Goal: Information Seeking & Learning: Learn about a topic

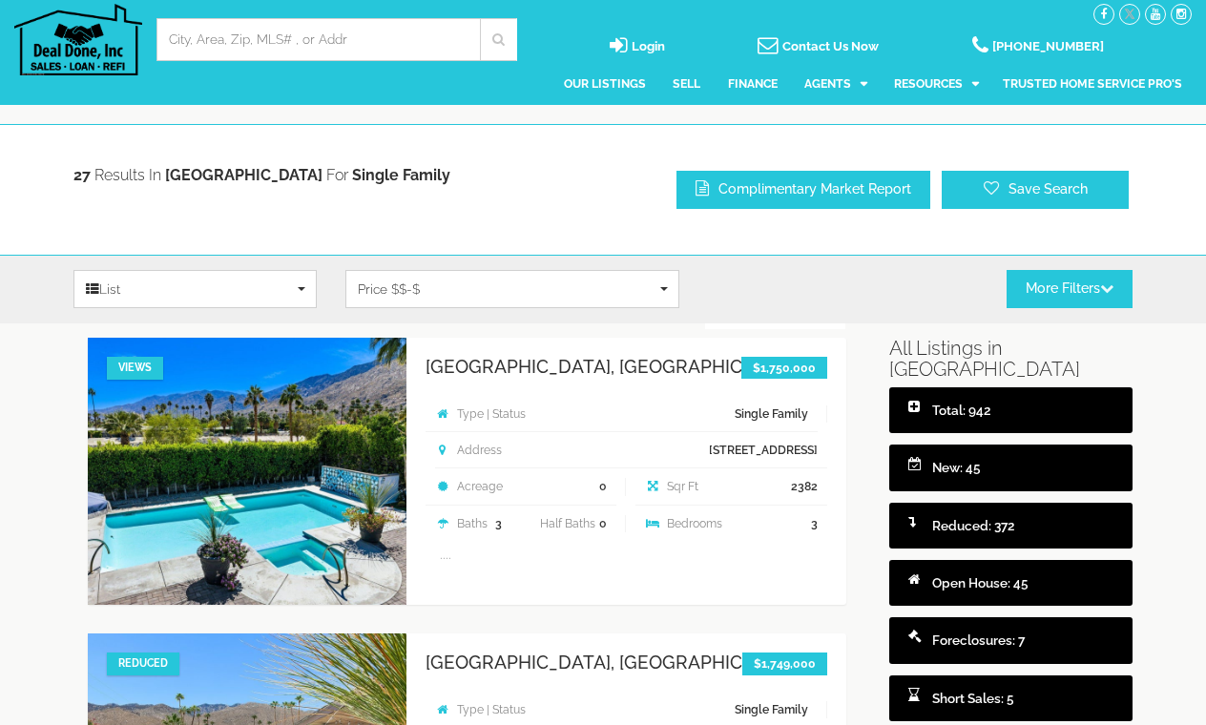
select select
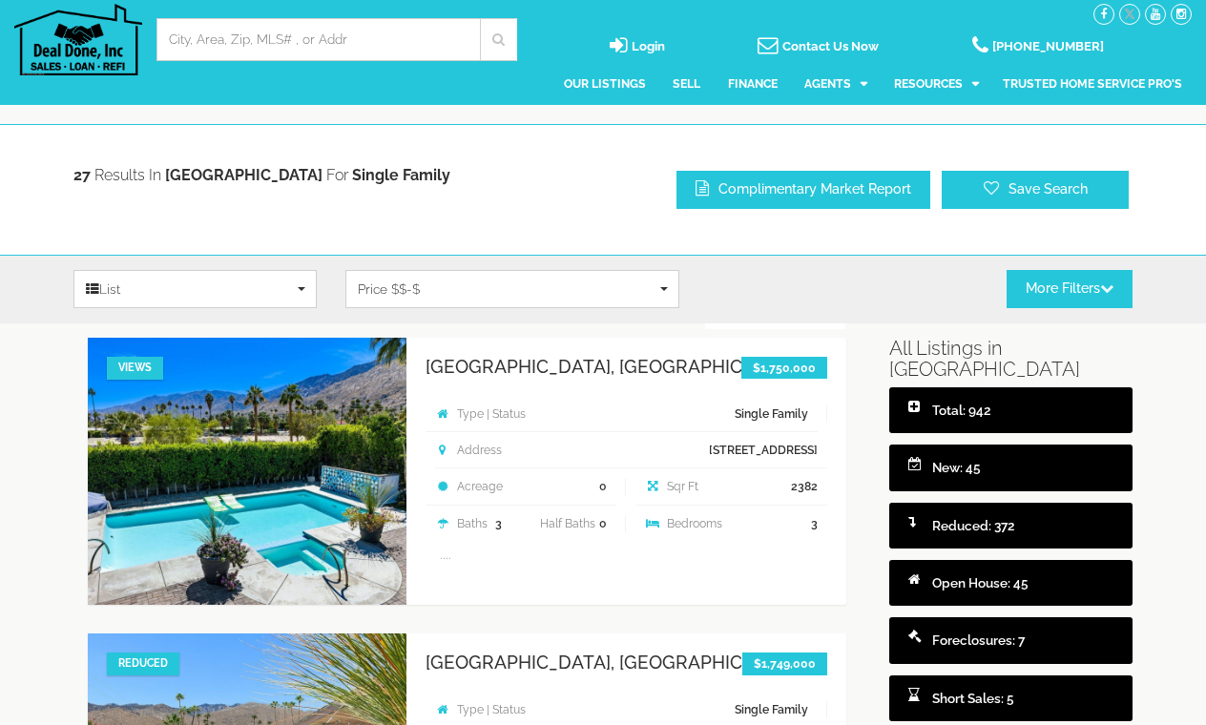
select select
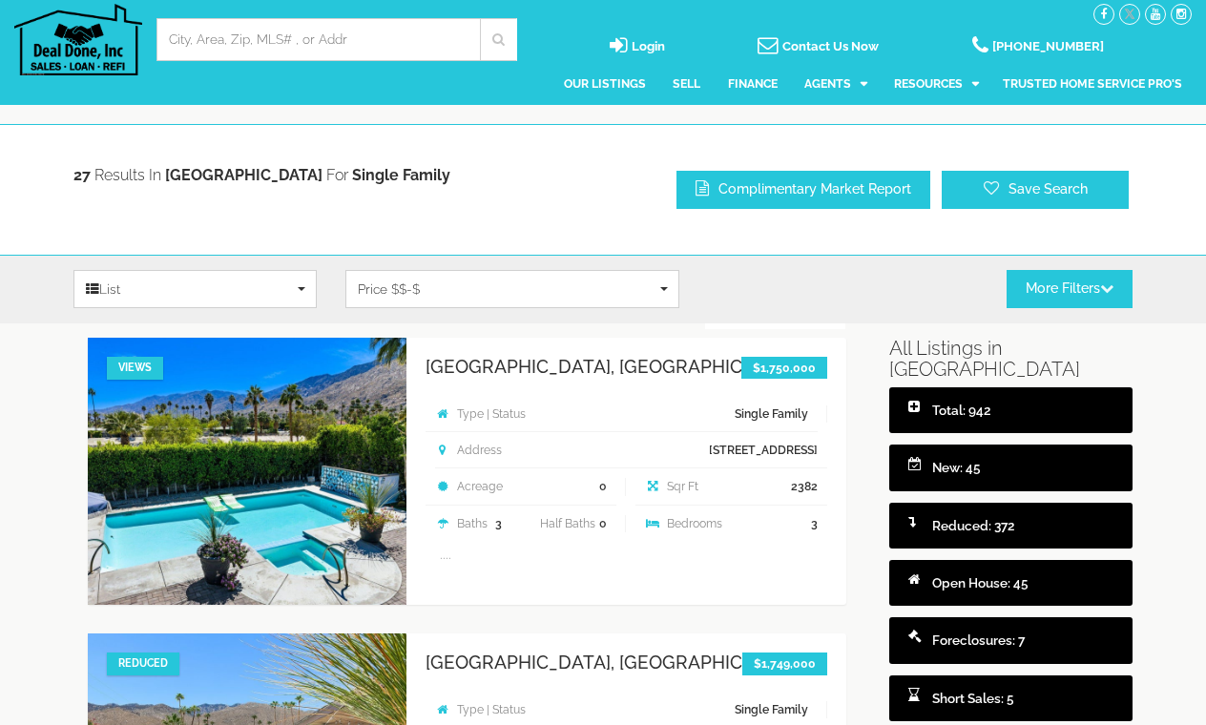
select select
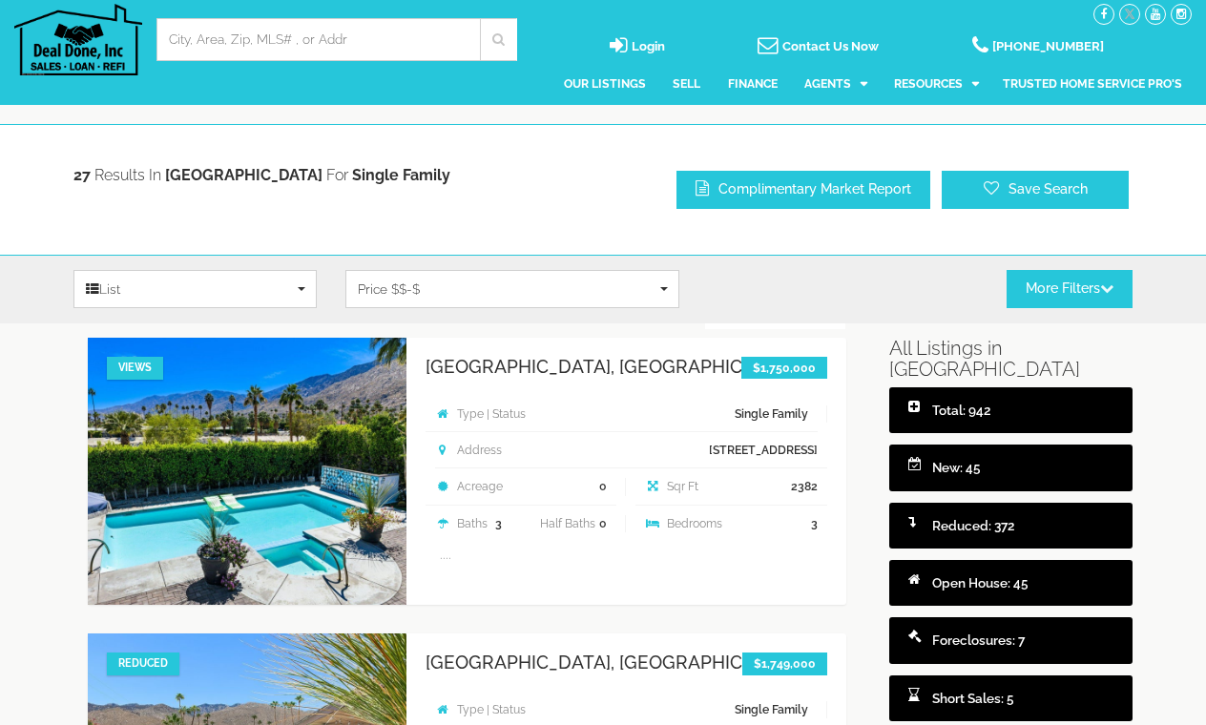
select select
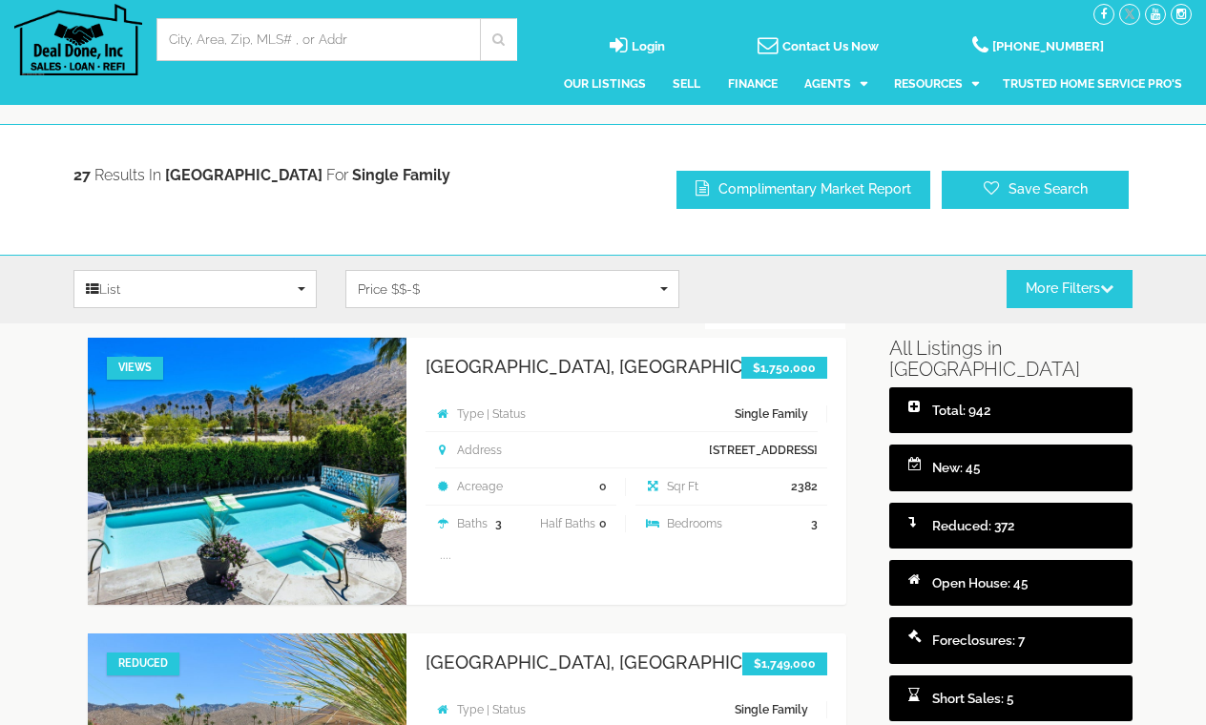
select select
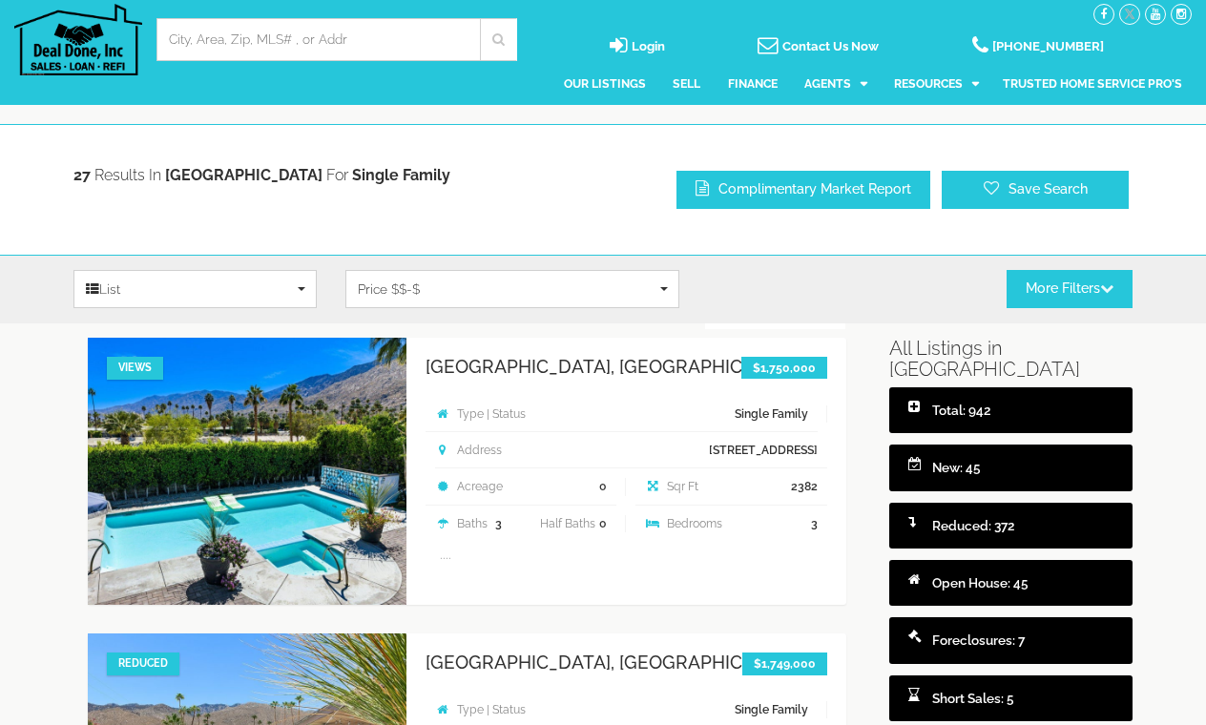
select select
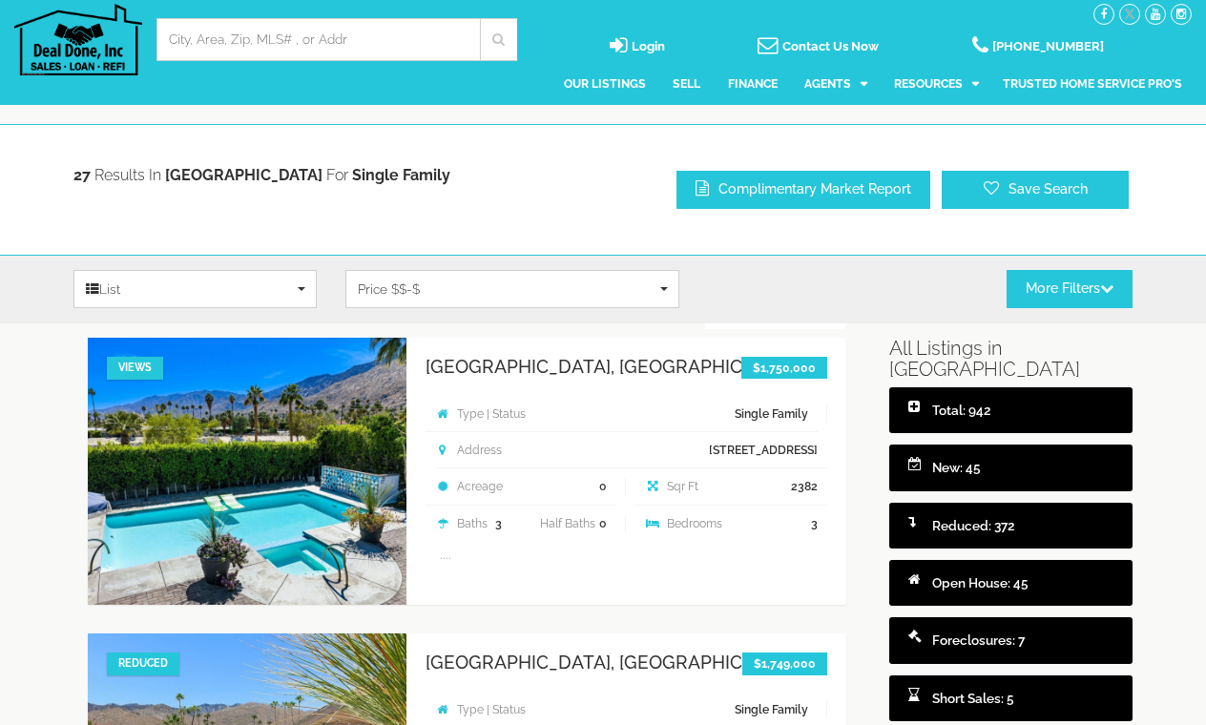
select select
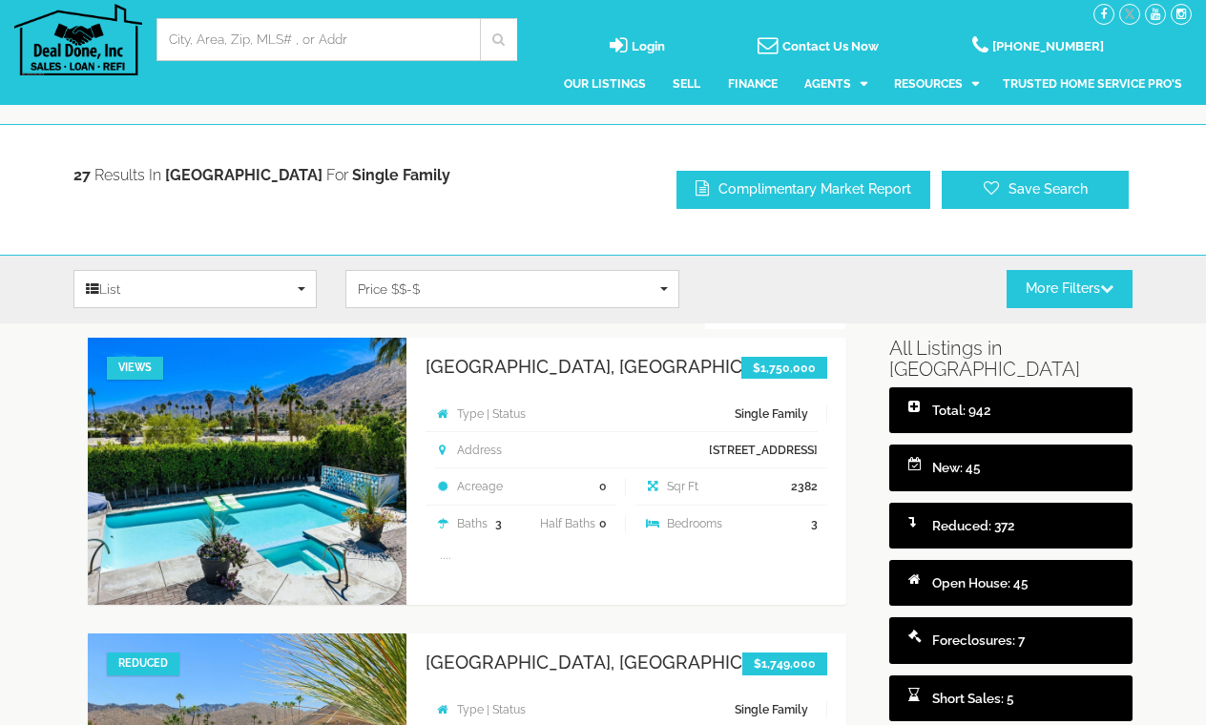
select select
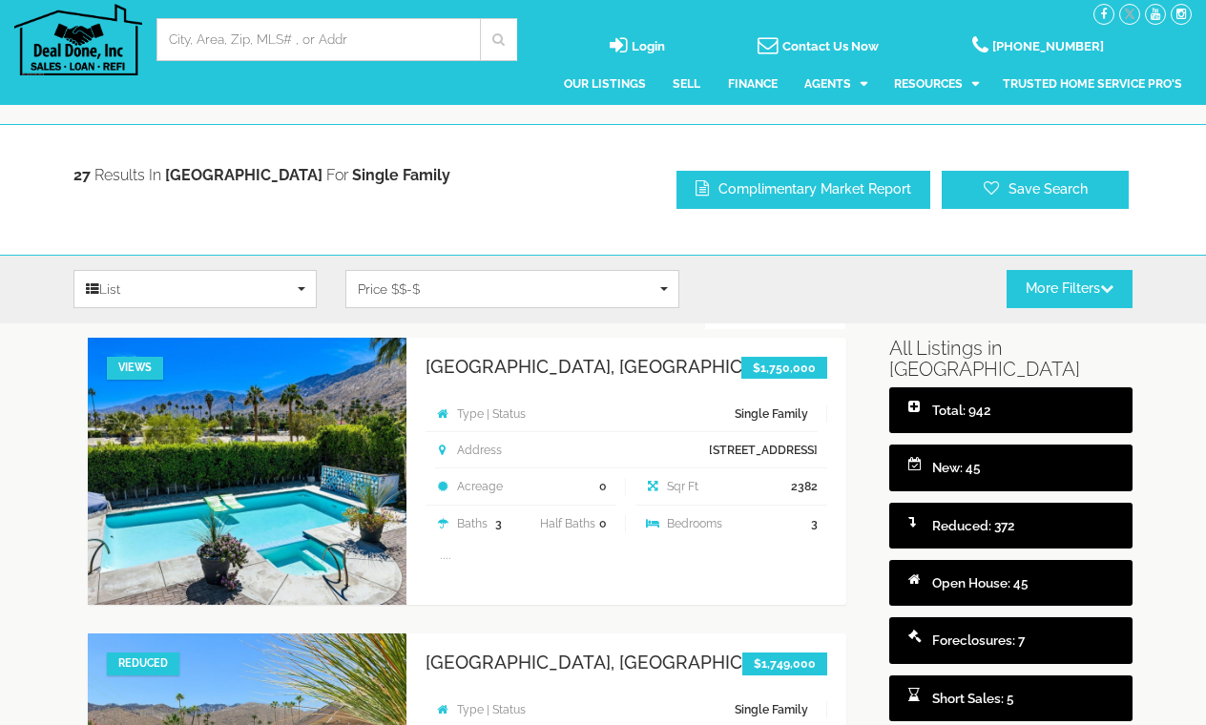
select select
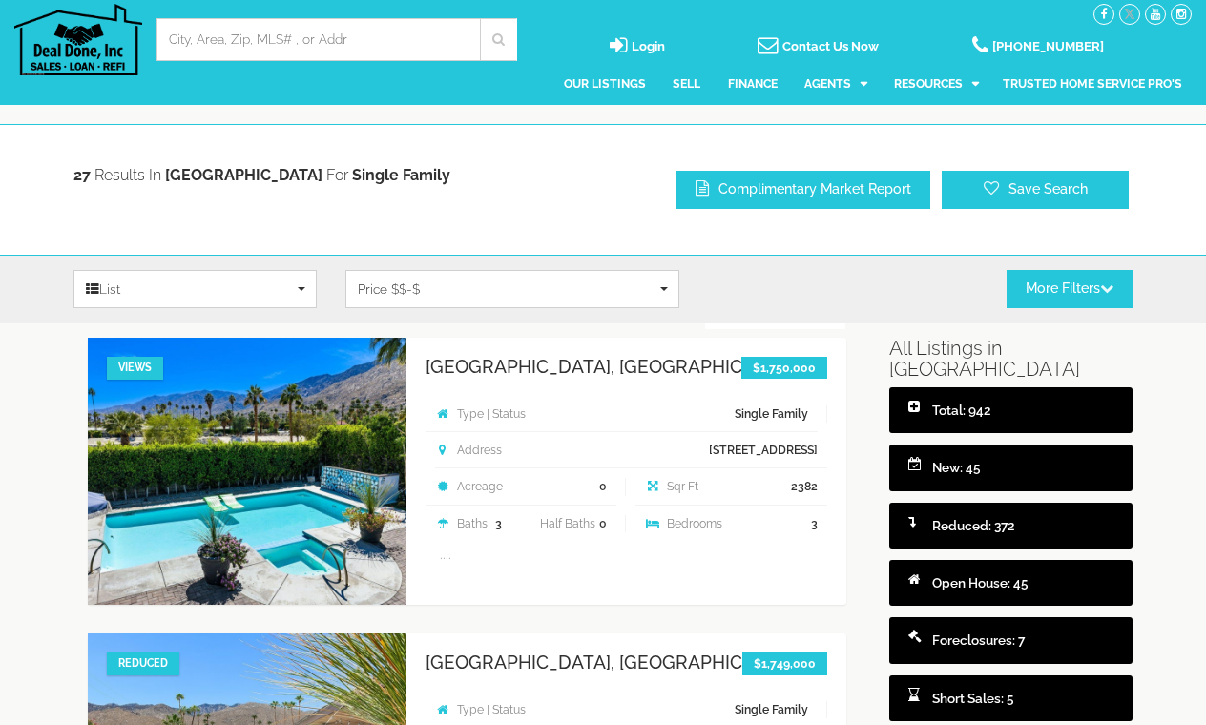
select select
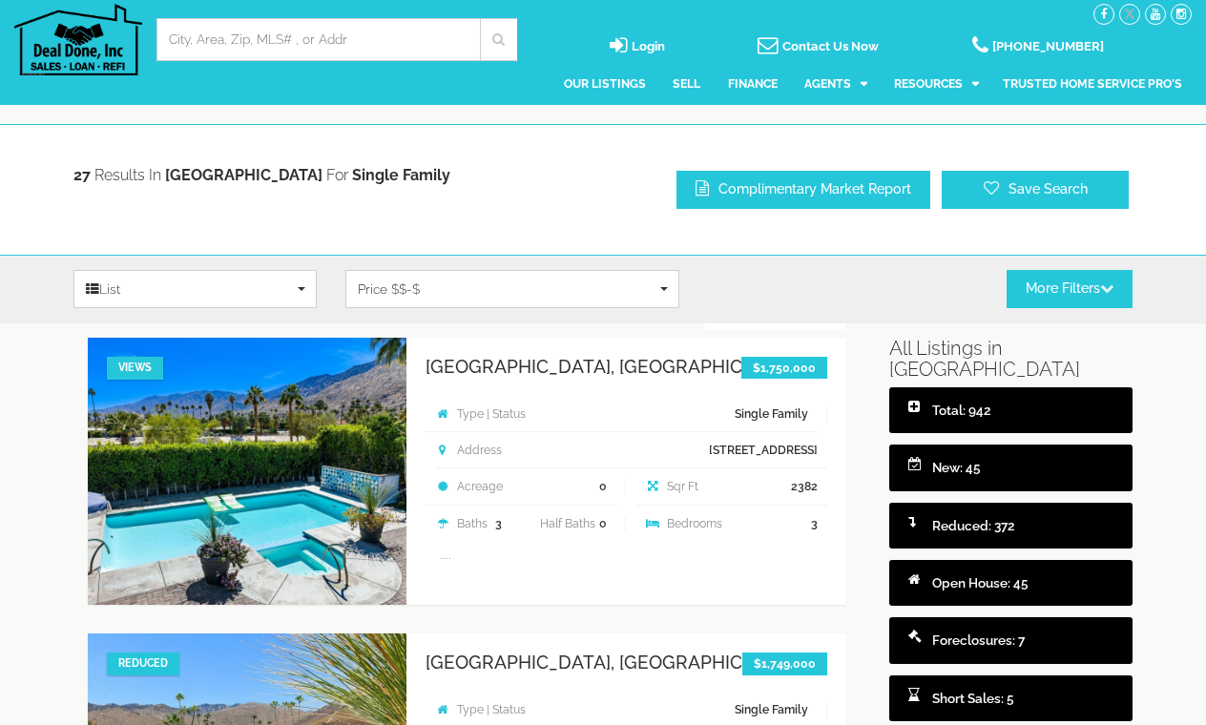
select select
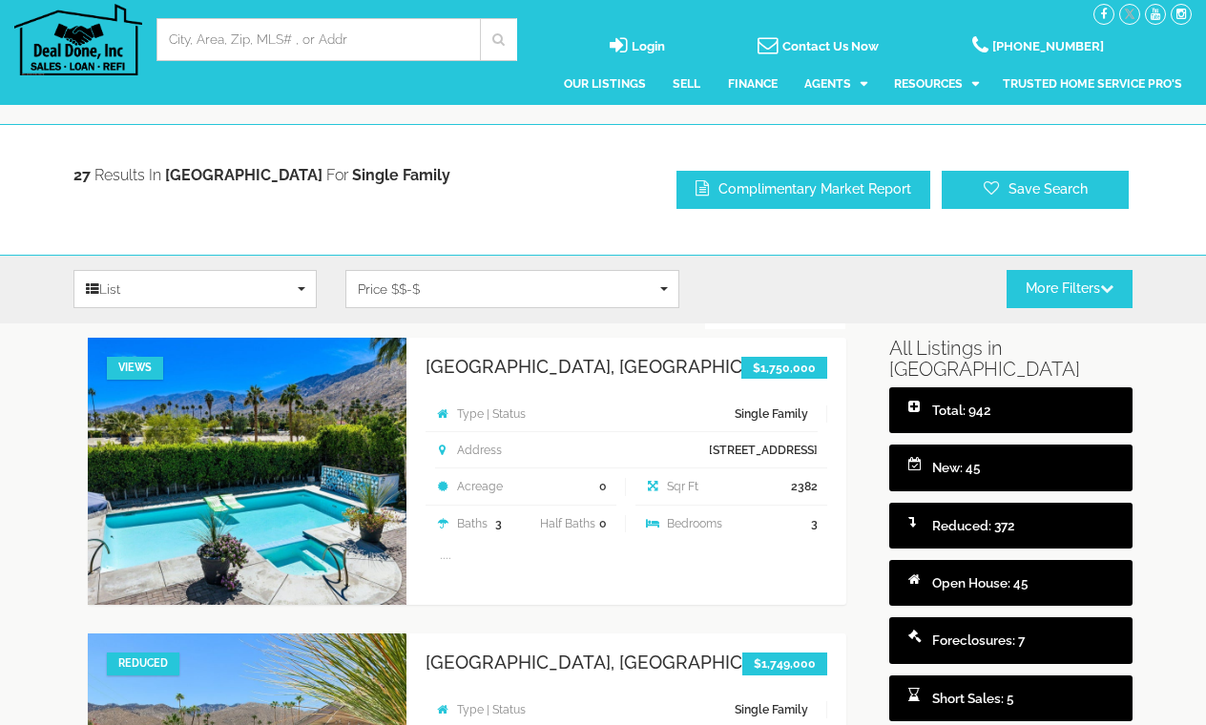
select select
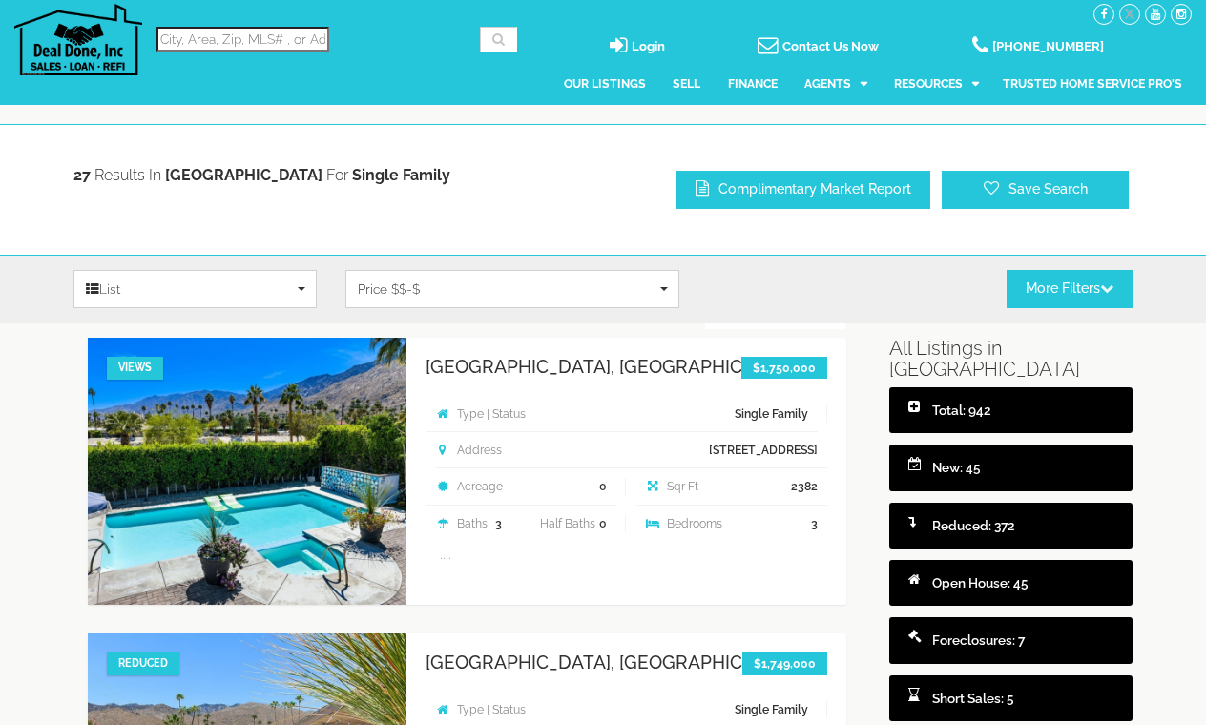
select select
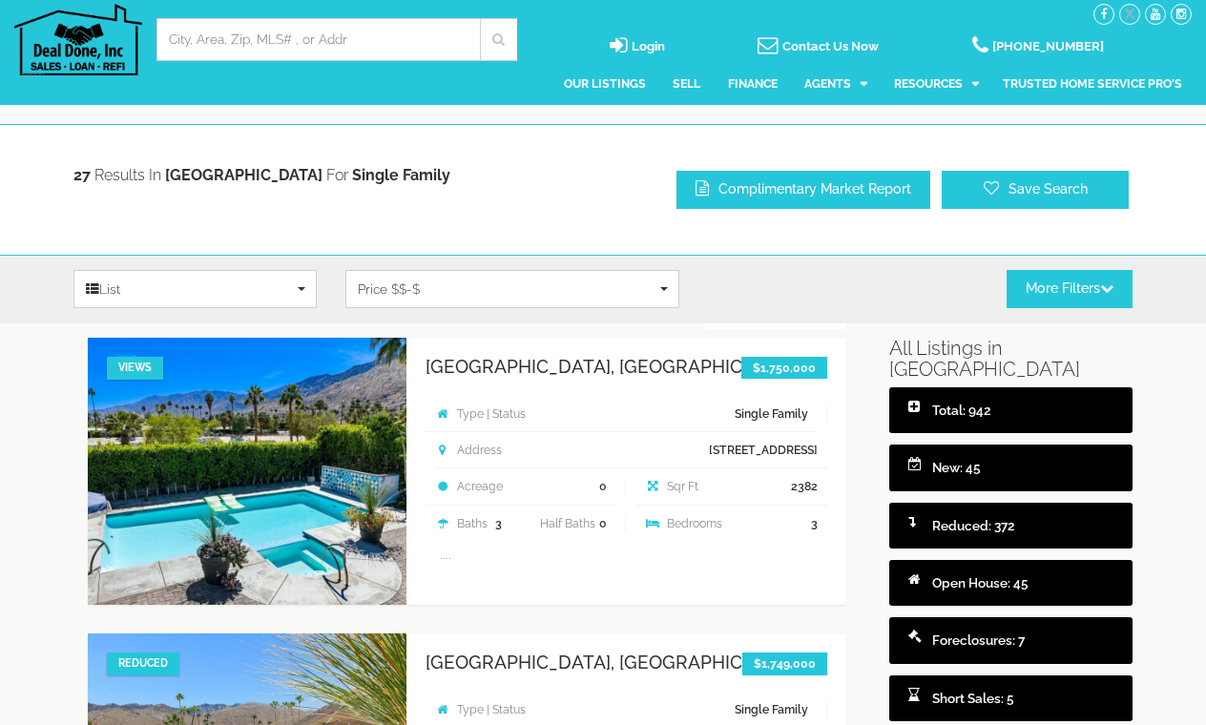
select select
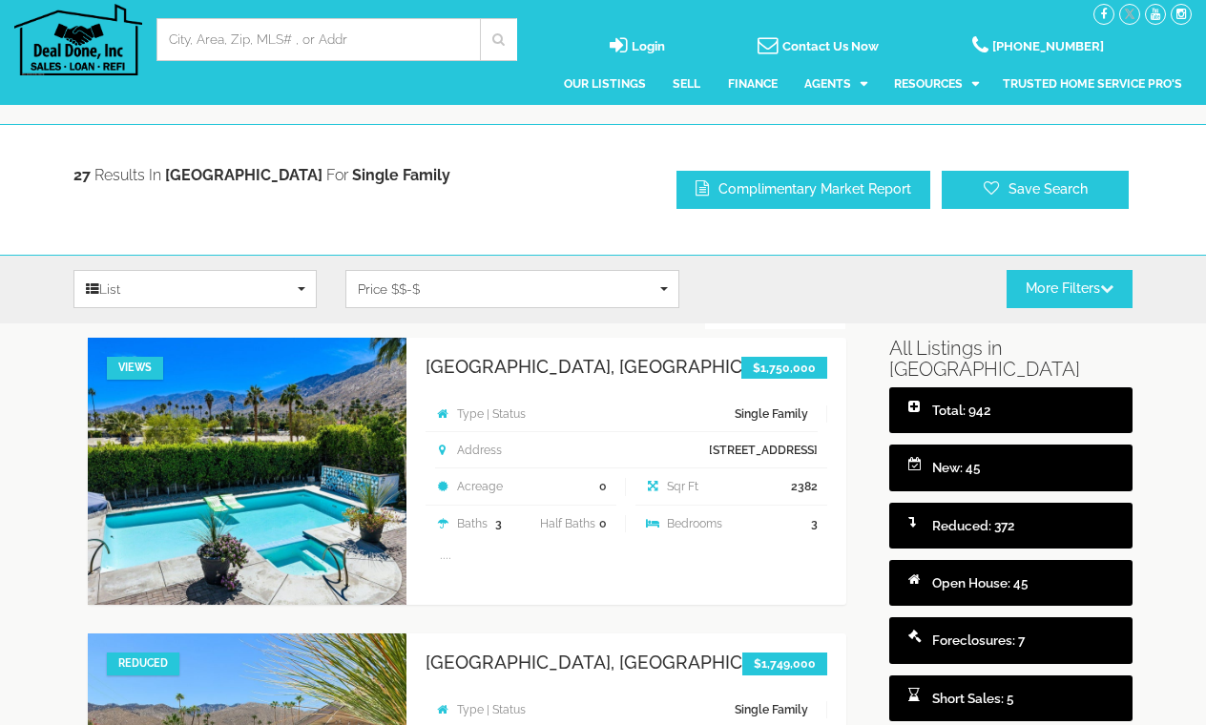
select select
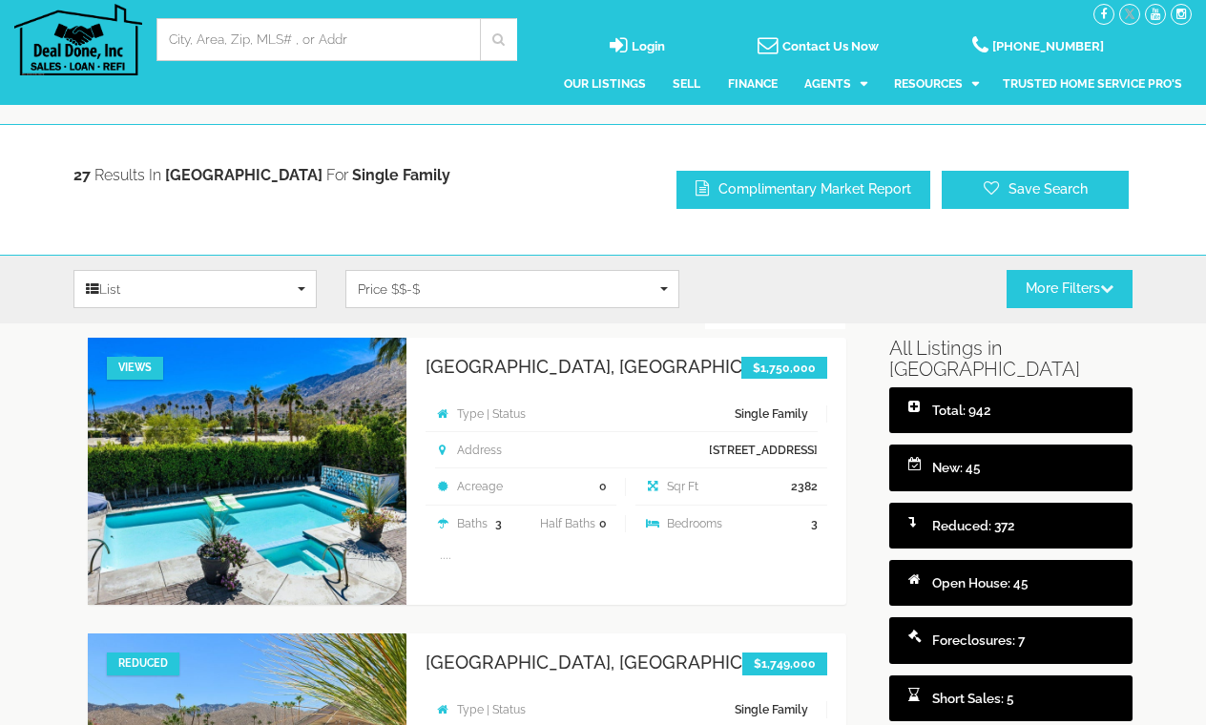
select select
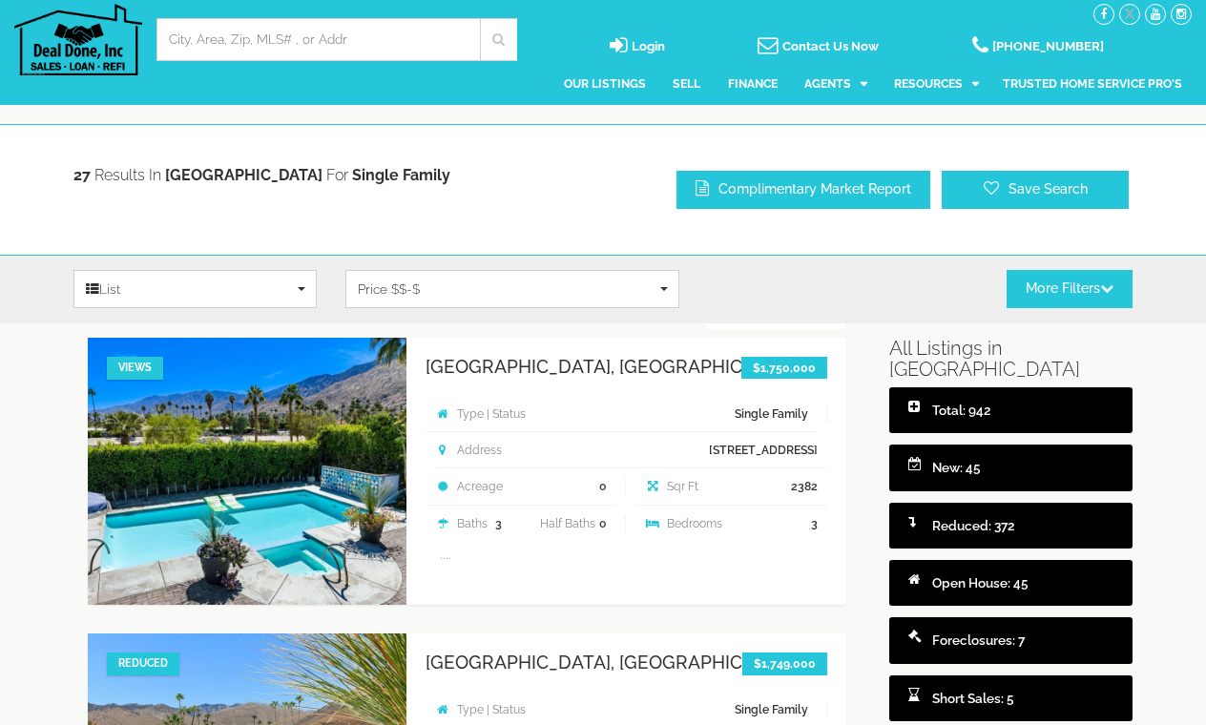
select select
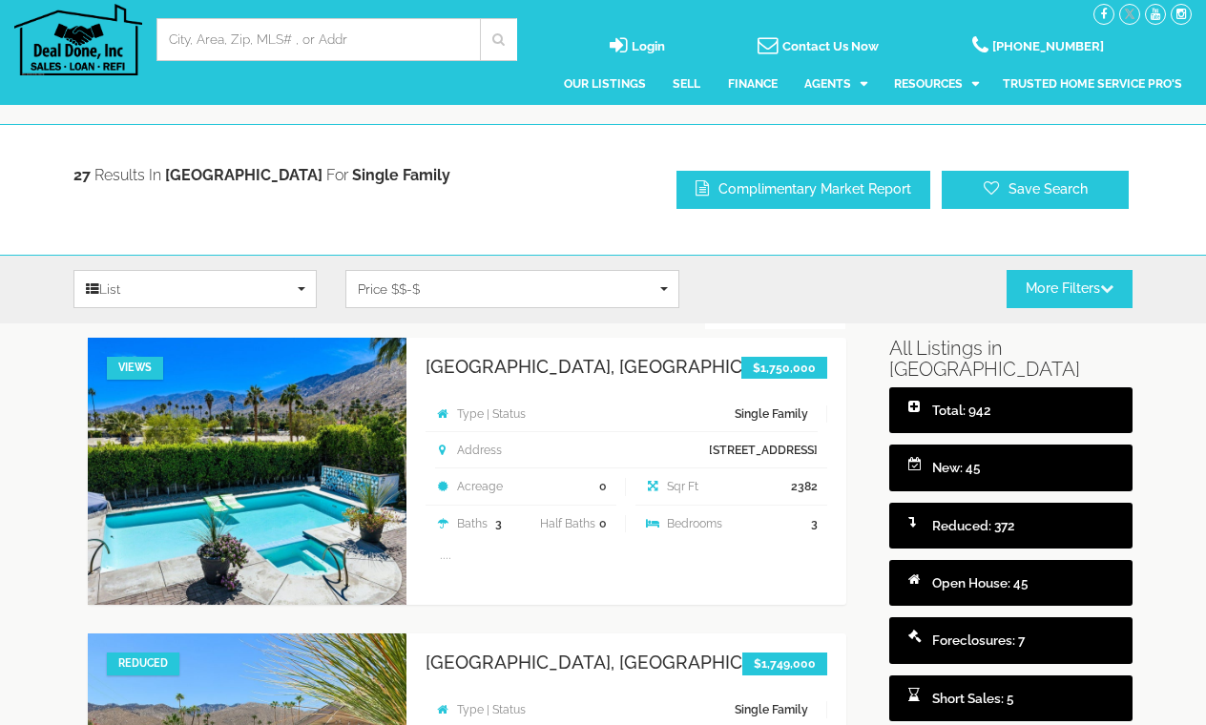
select select
